Goal: Information Seeking & Learning: Learn about a topic

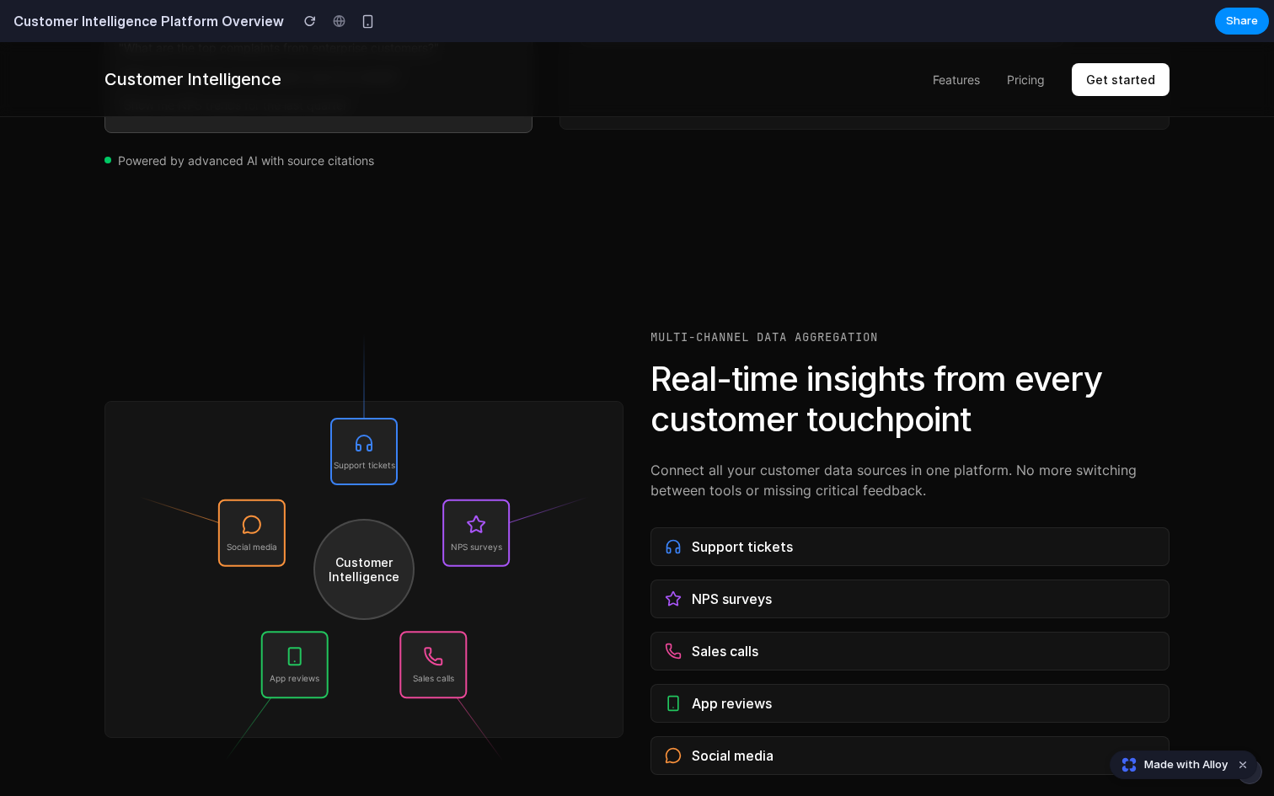
scroll to position [1073, 0]
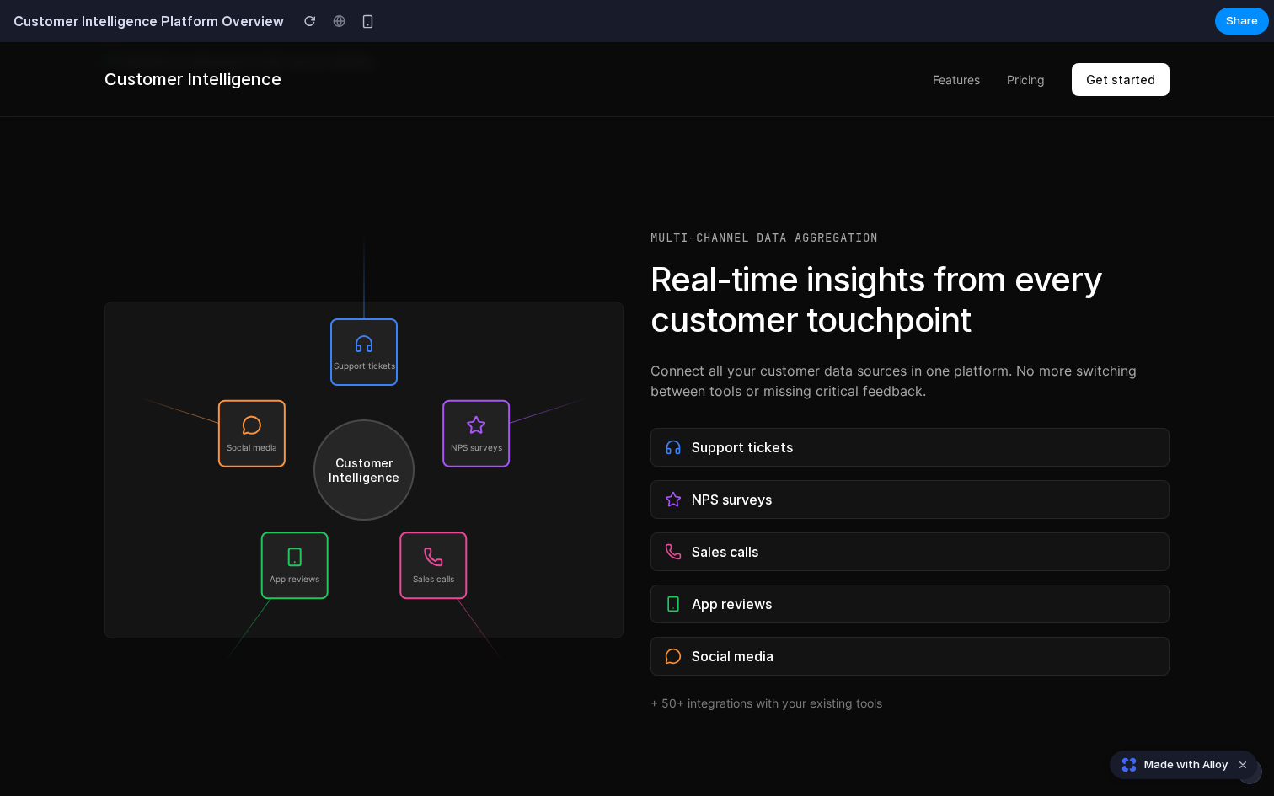
click at [724, 507] on span "NPS surveys" at bounding box center [732, 499] width 80 height 17
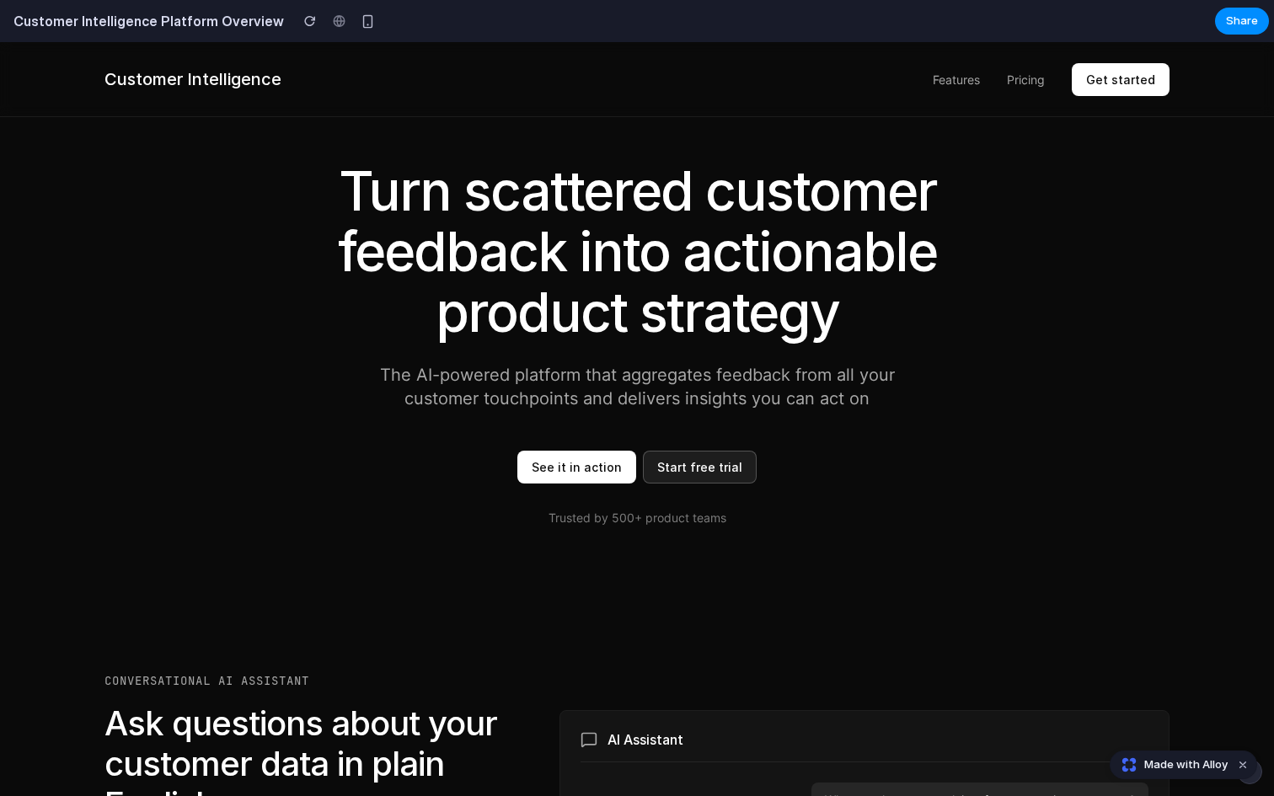
scroll to position [0, 0]
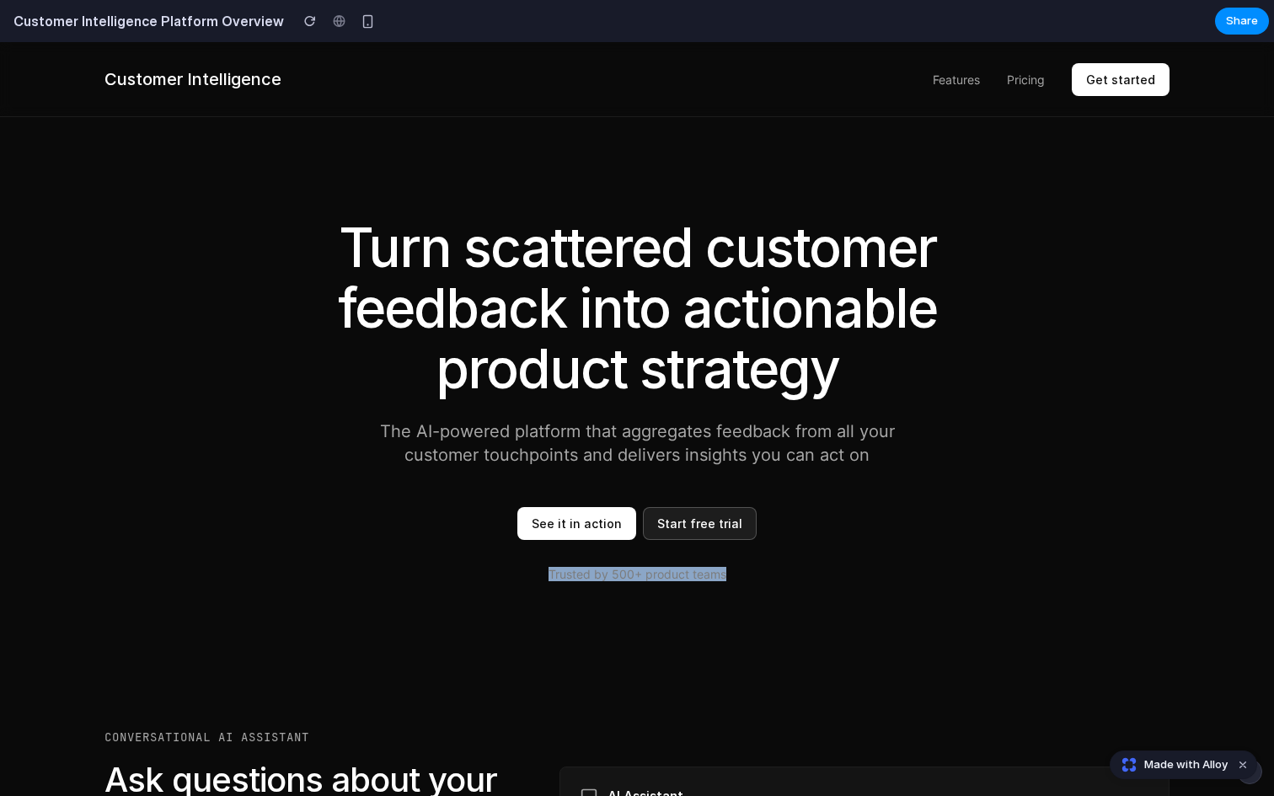
drag, startPoint x: 730, startPoint y: 576, endPoint x: 545, endPoint y: 580, distance: 185.4
click at [545, 580] on p "Trusted by 500+ product teams" at bounding box center [637, 574] width 758 height 14
click at [596, 593] on section "Turn scattered customer feedback into actionable product strategy The AI-powere…" at bounding box center [637, 382] width 1274 height 532
drag, startPoint x: 742, startPoint y: 577, endPoint x: 532, endPoint y: 577, distance: 210.6
click at [532, 577] on p "Trusted by 500+ product teams" at bounding box center [637, 574] width 758 height 14
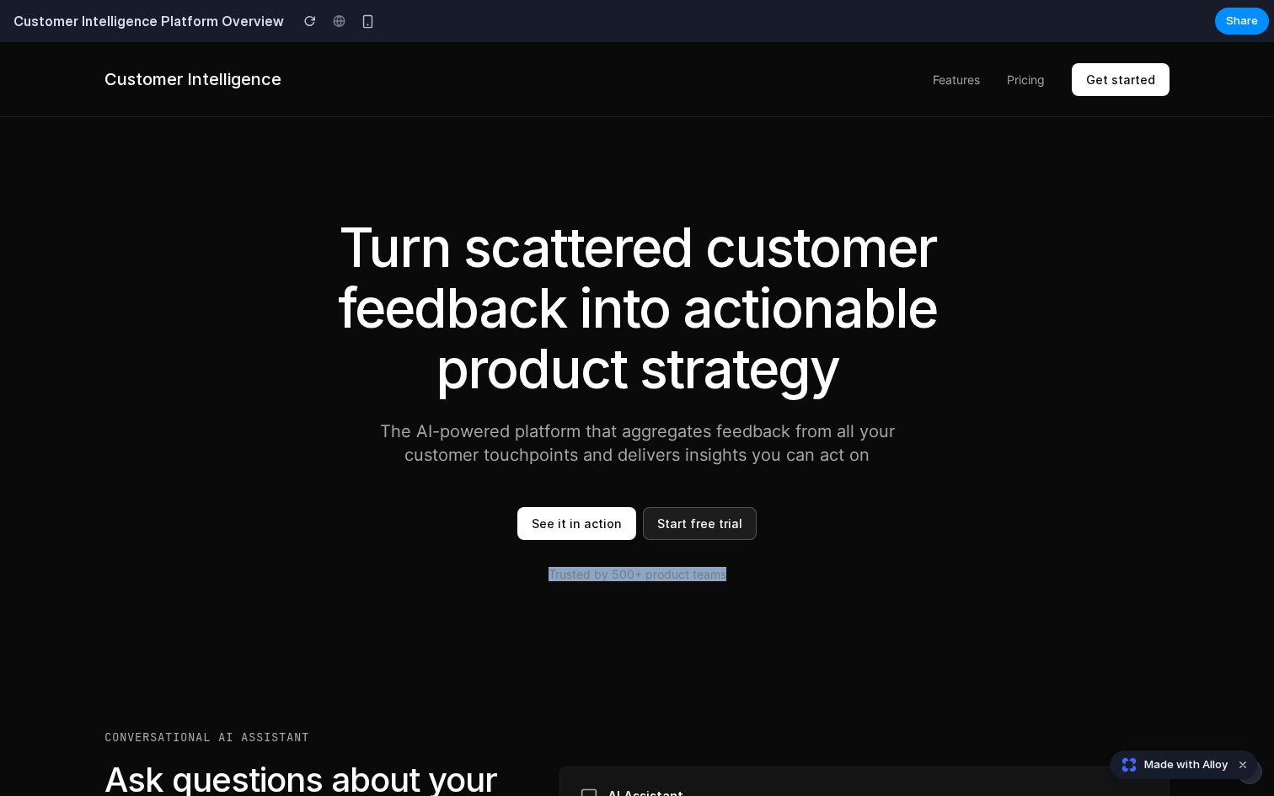
copy p "Trusted by 500+ product teams"
click at [550, 625] on section "Turn scattered customer feedback into actionable product strategy The AI-powere…" at bounding box center [637, 382] width 1274 height 532
drag, startPoint x: 730, startPoint y: 583, endPoint x: 560, endPoint y: 581, distance: 169.3
click at [560, 581] on section "Turn scattered customer feedback into actionable product strategy The AI-powere…" at bounding box center [637, 382] width 1274 height 532
drag, startPoint x: 549, startPoint y: 575, endPoint x: 746, endPoint y: 573, distance: 196.3
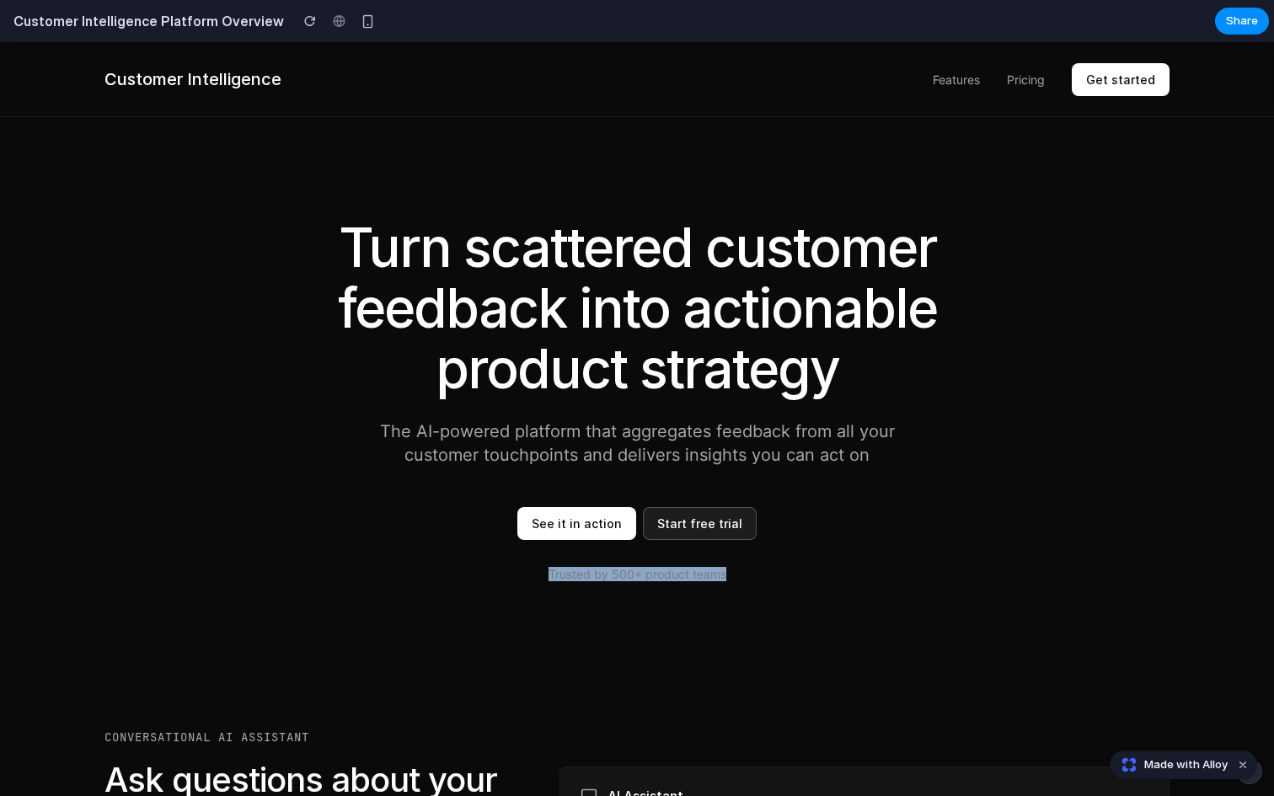
click at [746, 574] on p "Trusted by 500+ product teams" at bounding box center [637, 574] width 758 height 14
copy p "Trusted by 500+ product teams"
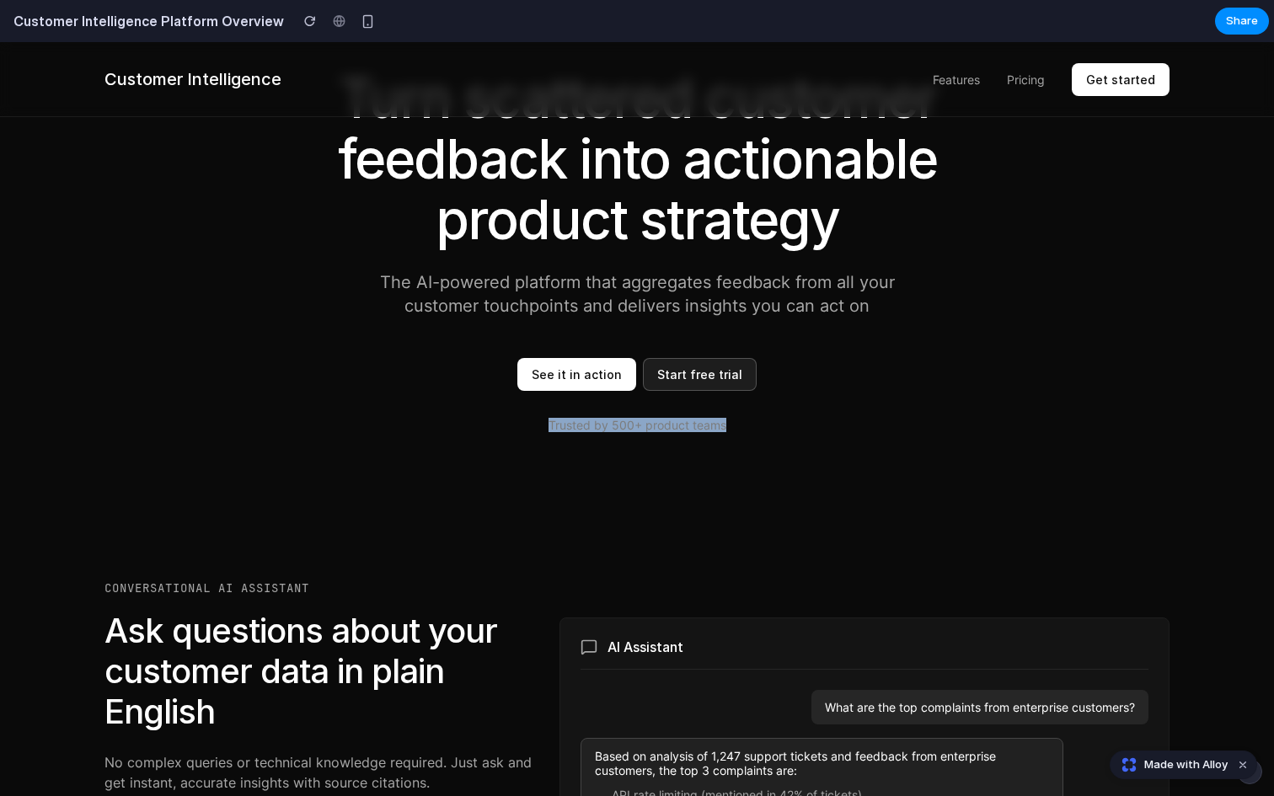
scroll to position [156, 0]
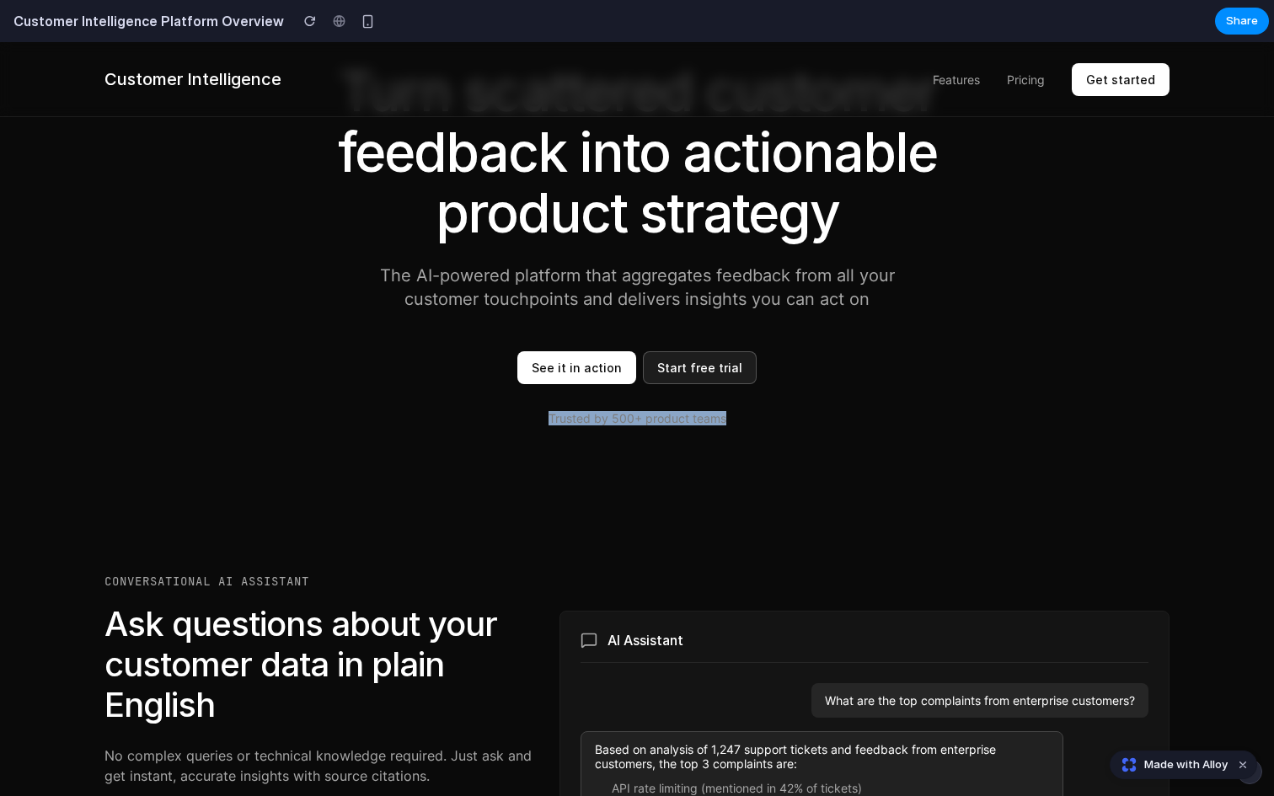
click at [697, 489] on section "Turn scattered customer feedback into actionable product strategy The AI-powere…" at bounding box center [637, 226] width 1274 height 532
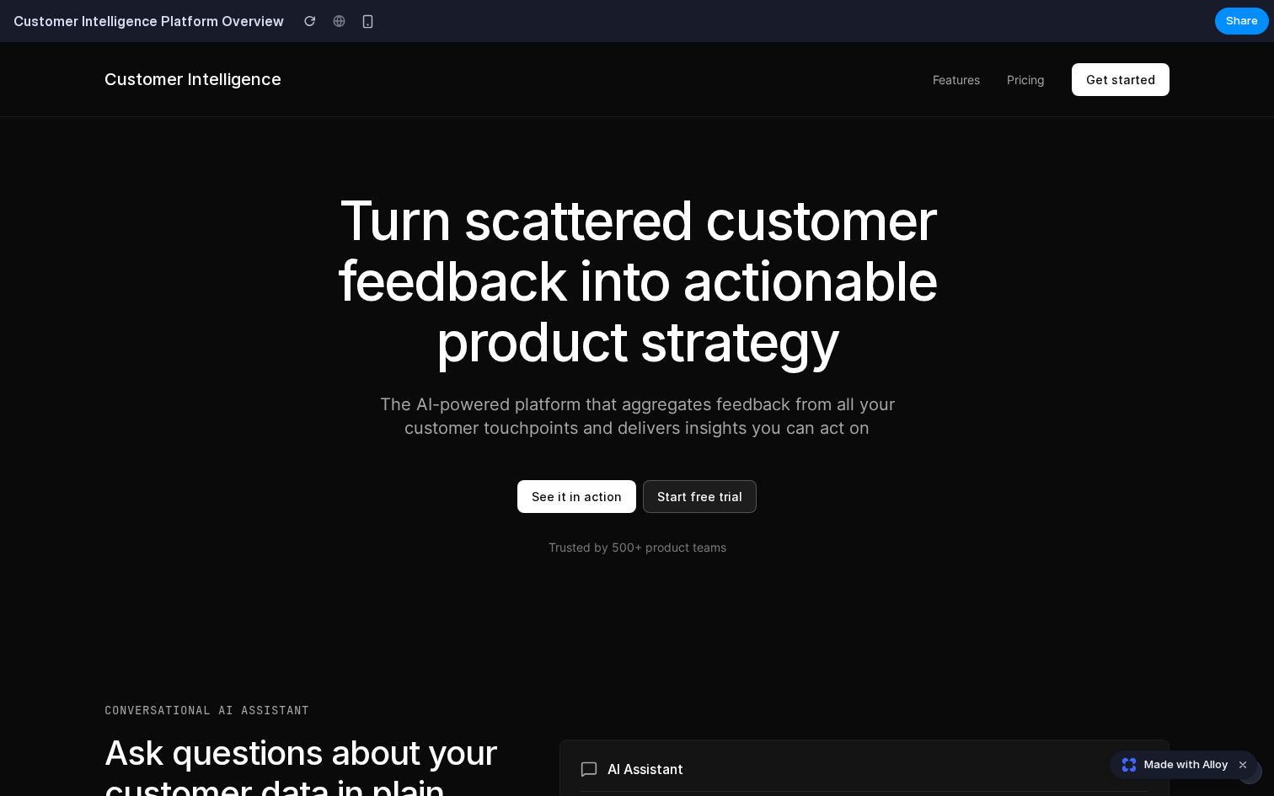
scroll to position [0, 0]
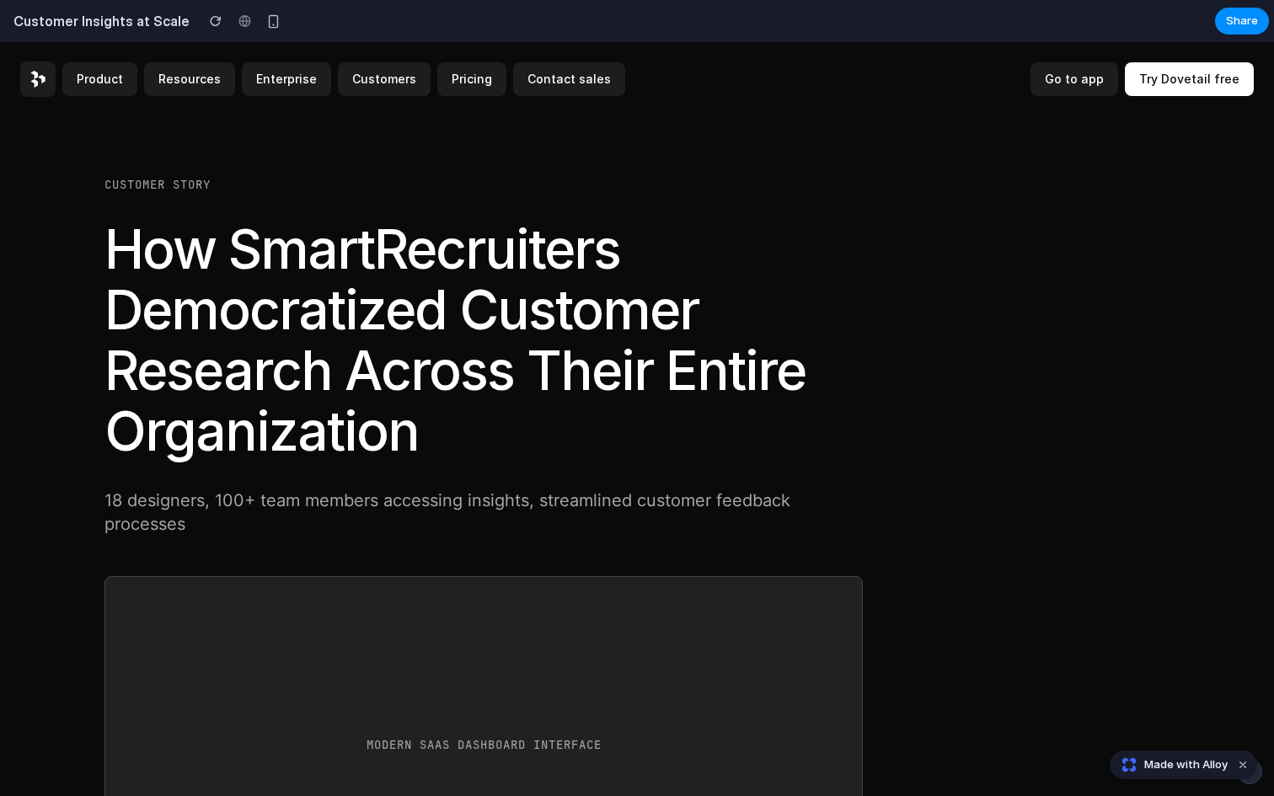
click at [468, 445] on h1 "How SmartRecruiters Democratized Customer Research Across Their Entire Organiza…" at bounding box center [483, 340] width 758 height 243
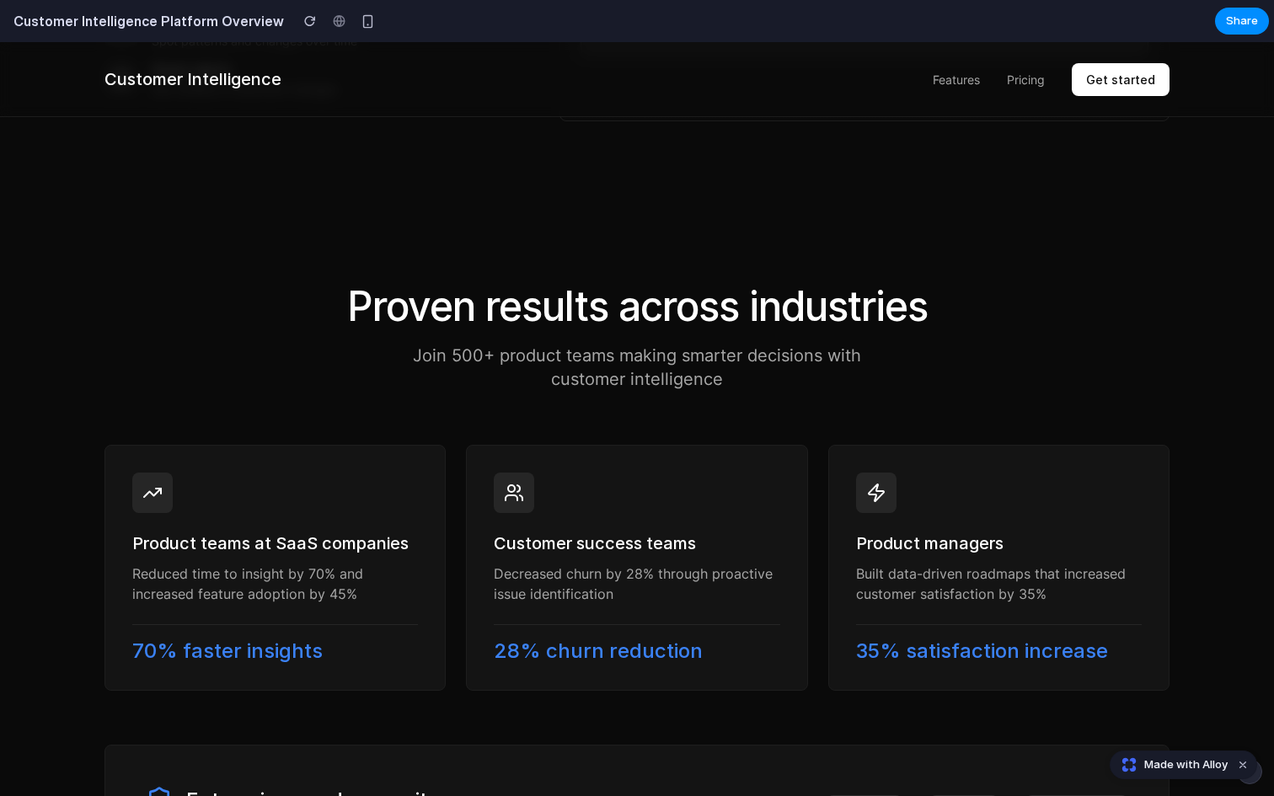
scroll to position [2278, 0]
